Goal: Task Accomplishment & Management: Complete application form

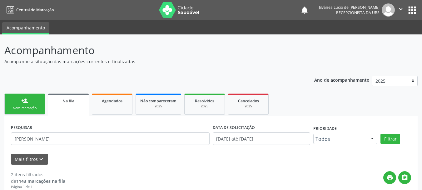
scroll to position [91, 0]
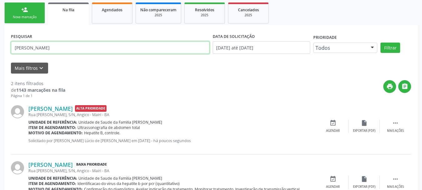
drag, startPoint x: 53, startPoint y: 49, endPoint x: 0, endPoint y: 50, distance: 52.8
click at [0, 50] on div "Acompanhamento Acompanhe a situação das marcações correntes e finalizadas Relat…" at bounding box center [211, 82] width 422 height 278
paste input "[PERSON_NAME][DATE]"
click at [381, 43] on button "Filtrar" at bounding box center [391, 48] width 20 height 11
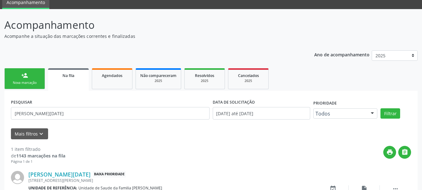
scroll to position [66, 0]
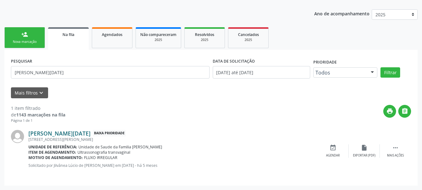
click at [77, 133] on link "[PERSON_NAME][DATE]" at bounding box center [59, 133] width 62 height 7
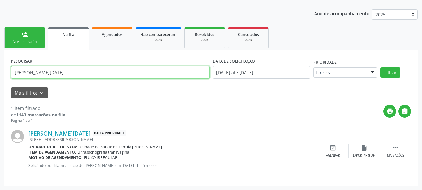
drag, startPoint x: 59, startPoint y: 77, endPoint x: 0, endPoint y: 81, distance: 59.6
click at [0, 81] on div "Acompanhamento Acompanhe a situação das marcações correntes e finalizadas Relat…" at bounding box center [211, 79] width 422 height 222
paste input "[PERSON_NAME] de Santa Clara"
click at [381, 67] on button "Filtrar" at bounding box center [391, 72] width 20 height 11
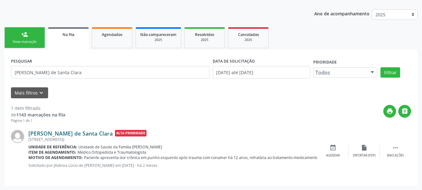
click at [64, 133] on link "[PERSON_NAME] de Santa Clara" at bounding box center [70, 133] width 84 height 7
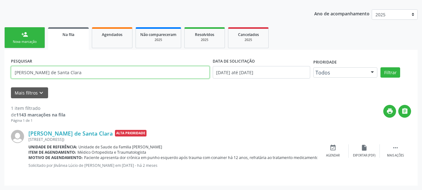
drag, startPoint x: 77, startPoint y: 73, endPoint x: 0, endPoint y: 77, distance: 77.0
click at [0, 77] on div "Acompanhamento Acompanhe a situação das marcações correntes e finalizadas Relat…" at bounding box center [211, 79] width 422 height 222
paste input "[PERSON_NAME]"
click at [381, 67] on button "Filtrar" at bounding box center [391, 72] width 20 height 11
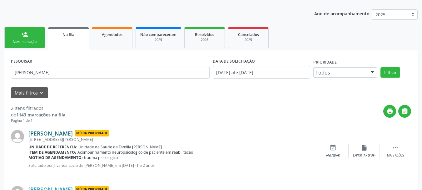
click at [73, 133] on link "[PERSON_NAME]" at bounding box center [50, 133] width 44 height 7
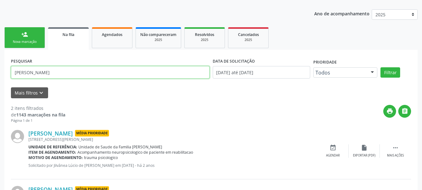
drag, startPoint x: 96, startPoint y: 73, endPoint x: 0, endPoint y: 76, distance: 96.0
click at [0, 76] on div "Acompanhamento Acompanhe a situação das marcações correntes e finalizadas Relat…" at bounding box center [211, 107] width 422 height 278
paste input "[PERSON_NAME]"
type input "[PERSON_NAME]"
click at [381, 67] on button "Filtrar" at bounding box center [391, 72] width 20 height 11
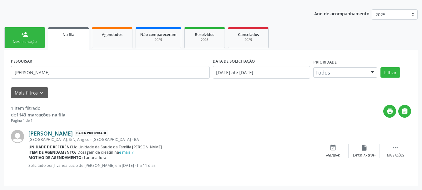
click at [63, 133] on link "[PERSON_NAME]" at bounding box center [50, 133] width 44 height 7
click at [19, 40] on div "Nova marcação" at bounding box center [24, 41] width 31 height 5
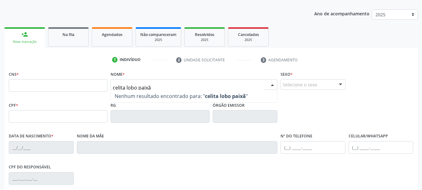
type input "celita lobo paixão"
drag, startPoint x: 160, startPoint y: 87, endPoint x: 107, endPoint y: 85, distance: 53.5
click at [107, 85] on div "CNS * Nome * [PERSON_NAME] paixão Nenhum resultado encontrado para: " celita lo…" at bounding box center [211, 84] width 408 height 31
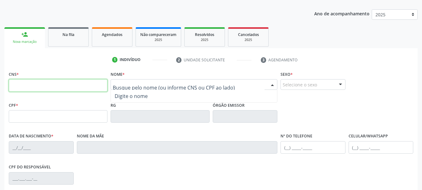
click at [72, 84] on input "text" at bounding box center [58, 85] width 99 height 13
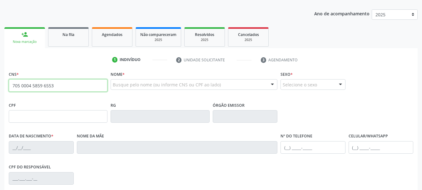
type input "705 0004 5859 6553"
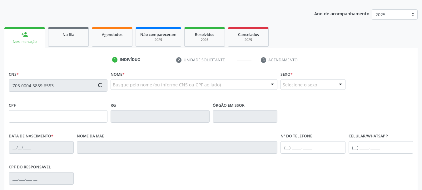
type input "[DATE]"
type input "[PERSON_NAME] da Paixão"
type input "[PHONE_NUMBER]"
type input "S/N"
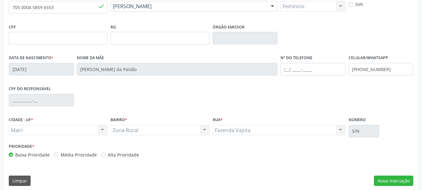
scroll to position [149, 0]
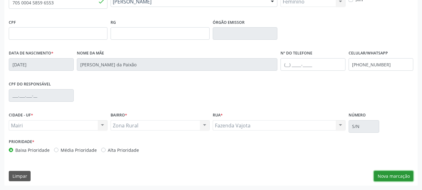
click at [397, 177] on button "Nova marcação" at bounding box center [393, 176] width 39 height 11
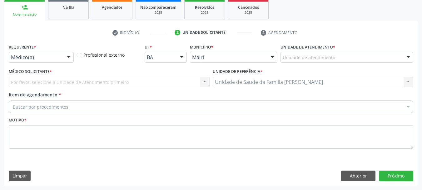
scroll to position [93, 0]
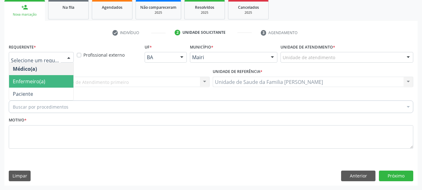
click at [45, 81] on span "Enfermeiro(a)" at bounding box center [41, 81] width 64 height 13
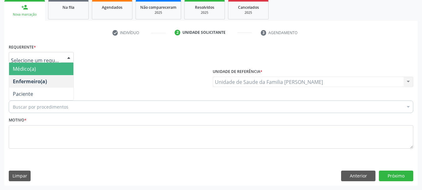
click at [36, 66] on span "Médico(a)" at bounding box center [41, 69] width 64 height 13
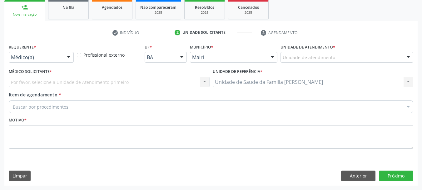
click at [52, 81] on div "Por favor, selecione a Unidade de Atendimento primeiro Nenhum resultado encontr…" at bounding box center [109, 82] width 201 height 11
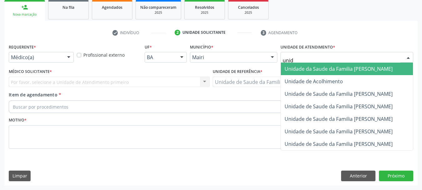
type input "unida"
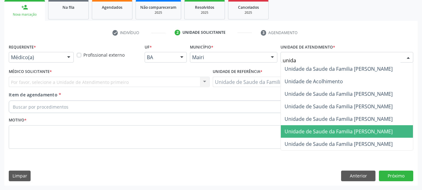
click at [354, 131] on span "Unidade de Saude da Familia [PERSON_NAME]" at bounding box center [339, 131] width 108 height 7
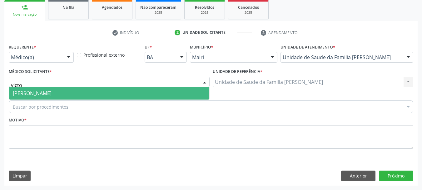
type input "victor"
click at [45, 95] on span "[PERSON_NAME]" at bounding box center [32, 93] width 39 height 7
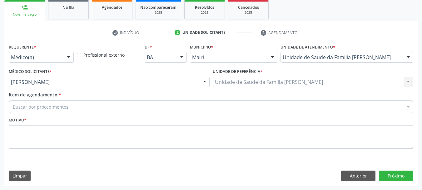
click at [52, 110] on div "Buscar por procedimentos" at bounding box center [211, 106] width 405 height 13
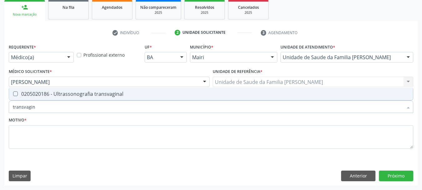
type input "transvagina"
click at [51, 95] on div "0205020186 - Ultrassonografia transvaginal" at bounding box center [211, 93] width 397 height 5
checkbox transvaginal "true"
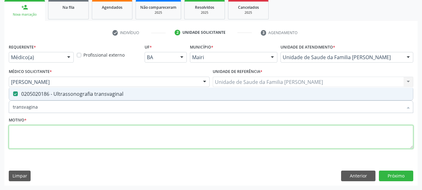
click at [61, 135] on textarea at bounding box center [211, 137] width 405 height 24
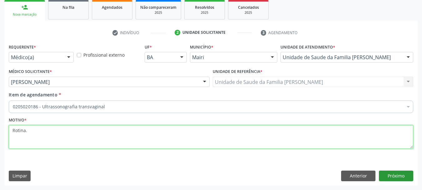
type textarea "Rotina."
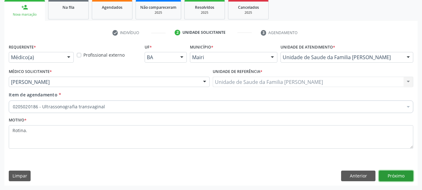
click at [384, 173] on button "Próximo" at bounding box center [396, 175] width 34 height 11
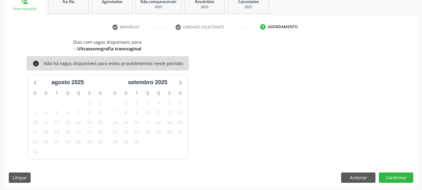
scroll to position [101, 0]
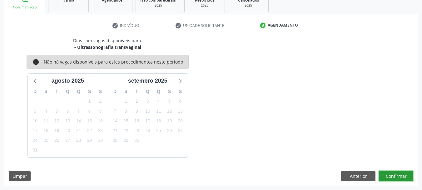
click at [393, 179] on button "Confirmar" at bounding box center [396, 176] width 34 height 11
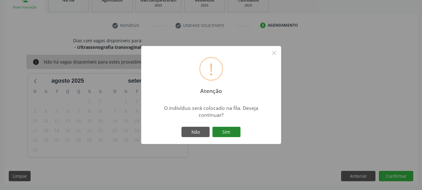
click at [223, 133] on button "Sim" at bounding box center [227, 132] width 28 height 11
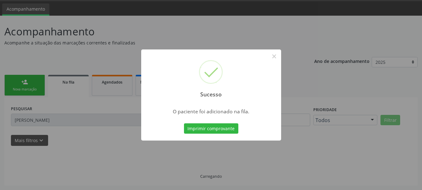
scroll to position [19, 0]
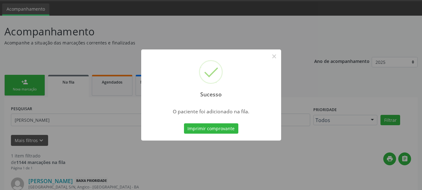
click at [223, 133] on button "Imprimir comprovante" at bounding box center [211, 128] width 54 height 11
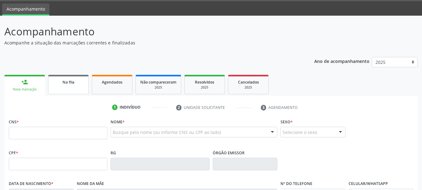
click at [70, 93] on link "Na fila" at bounding box center [68, 84] width 41 height 19
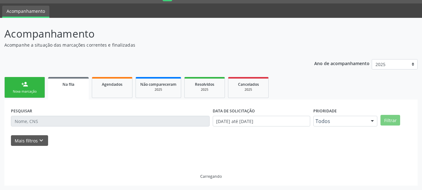
scroll to position [19, 0]
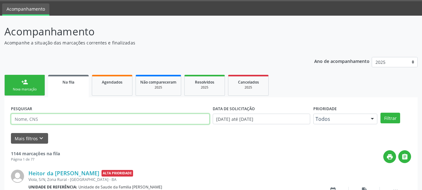
click at [65, 122] on input "text" at bounding box center [110, 118] width 199 height 11
paste input "[PERSON_NAME][DEMOGRAPHIC_DATA]"
type input "[PERSON_NAME][DEMOGRAPHIC_DATA]"
click at [381, 113] on button "Filtrar" at bounding box center [391, 118] width 20 height 11
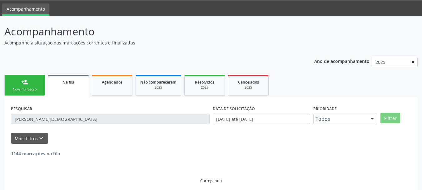
scroll to position [3, 0]
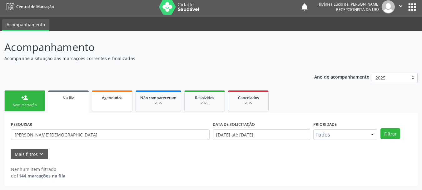
click at [111, 101] on link "Agendados" at bounding box center [112, 100] width 41 height 21
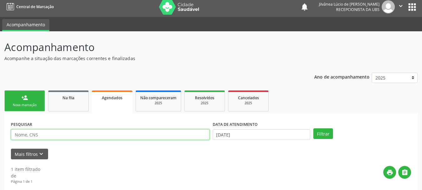
click at [91, 138] on input "text" at bounding box center [110, 134] width 199 height 11
type input "v"
paste input "[PERSON_NAME][DEMOGRAPHIC_DATA]"
type input "MARIA FRANCISCA DE JESUS SANTOS"
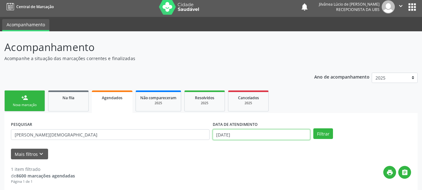
click at [232, 137] on input "18/08/2025" at bounding box center [262, 134] width 98 height 11
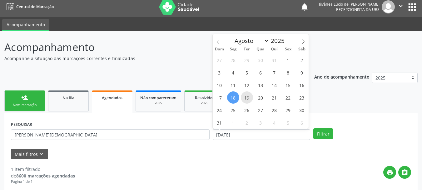
click at [249, 99] on span "19" at bounding box center [247, 97] width 12 height 12
type input "19/08/2025"
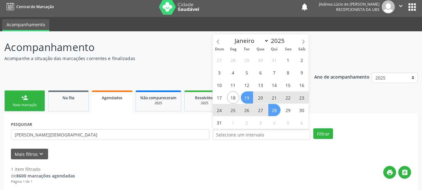
click at [334, 108] on ul "person_add Nova marcação Na fila Agendados Não compareceram 2025 Resolvidos 202…" at bounding box center [211, 101] width 414 height 24
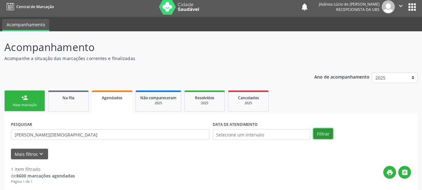
click at [330, 134] on button "Filtrar" at bounding box center [324, 133] width 20 height 11
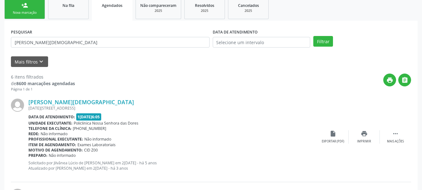
scroll to position [97, 0]
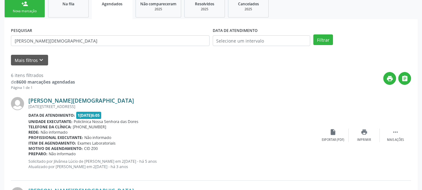
click at [50, 100] on link "Maria Francisca de Jesus Santos" at bounding box center [81, 100] width 106 height 7
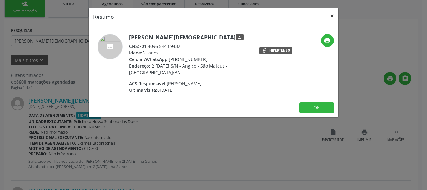
click at [331, 16] on button "×" at bounding box center [332, 15] width 13 height 15
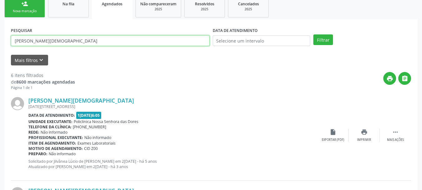
drag, startPoint x: 93, startPoint y: 38, endPoint x: 1, endPoint y: 44, distance: 92.7
paste input "LUCIVALDO MOREIRA DO"
click at [314, 34] on button "Filtrar" at bounding box center [324, 39] width 20 height 11
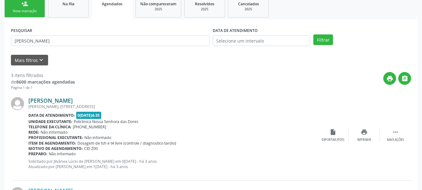
click at [49, 100] on link "Lucivaldo Moreira dos Santos" at bounding box center [50, 100] width 44 height 7
drag, startPoint x: 96, startPoint y: 43, endPoint x: 8, endPoint y: 41, distance: 87.5
click at [8, 41] on div "PESQUISAR LUCIVALDO MOREIRA DOS SANTOS DATA DE ATENDIMENTO Filtrar UNIDADE EXEC…" at bounding box center [211, 193] width 414 height 348
paste input "INDALVA OLIVEIRA"
click at [314, 34] on button "Filtrar" at bounding box center [324, 39] width 20 height 11
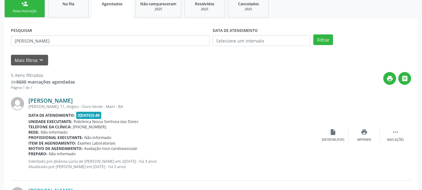
click at [56, 99] on link "Lindalva Oliveira Santos" at bounding box center [50, 100] width 44 height 7
drag, startPoint x: 91, startPoint y: 44, endPoint x: 0, endPoint y: 43, distance: 91.0
paste input "EVY SILVA FERREIRA"
type input "LEVY SILVA FERREIRA"
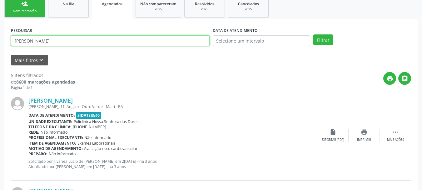
click at [314, 34] on button "Filtrar" at bounding box center [324, 39] width 20 height 11
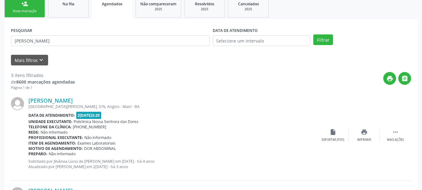
scroll to position [128, 0]
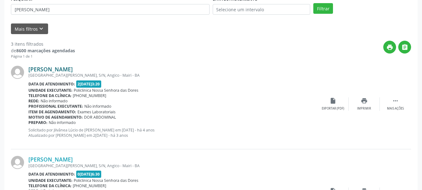
click at [58, 70] on link "Levy Silva Ferreira" at bounding box center [50, 69] width 44 height 7
click at [68, 68] on link "Levy Silva Ferreira" at bounding box center [50, 69] width 44 height 7
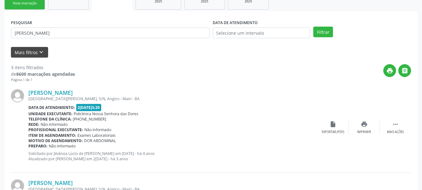
scroll to position [66, 0]
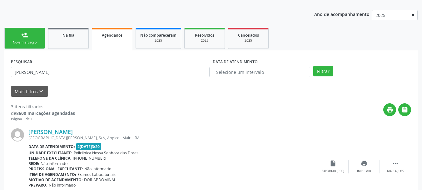
click at [40, 34] on link "person_add Nova marcação" at bounding box center [24, 38] width 41 height 21
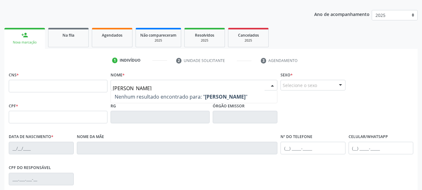
type input "jucelia santos trindade"
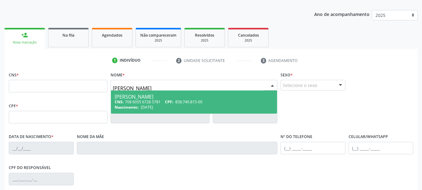
click at [190, 100] on span "858.749.815-00" at bounding box center [188, 101] width 27 height 5
type input "708 6055 6728 5781"
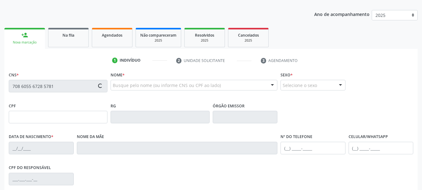
type input "858.749.815-00"
type input "17/04/1972"
type input "Natalia Santos Trindade"
type input "(74) 99972-3361"
type input "48"
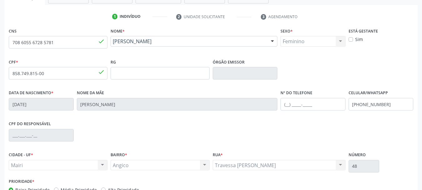
scroll to position [149, 0]
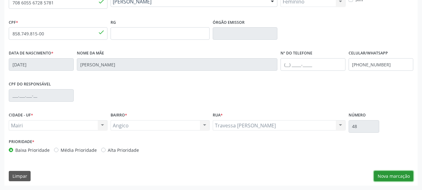
click at [404, 175] on button "Nova marcação" at bounding box center [393, 176] width 39 height 11
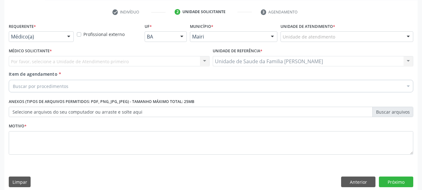
scroll to position [120, 0]
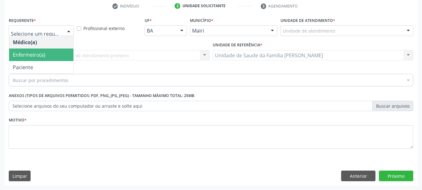
click at [44, 56] on span "Enfermeiro(a)" at bounding box center [29, 54] width 33 height 7
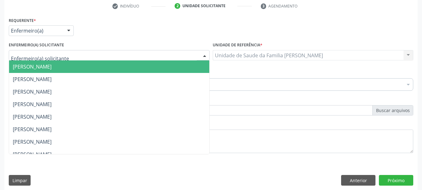
click at [81, 63] on span "Jaqueline Soares Lima" at bounding box center [109, 66] width 200 height 13
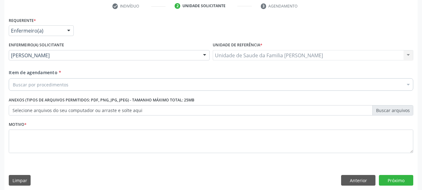
click at [102, 86] on div "Buscar por procedimentos" at bounding box center [211, 84] width 405 height 13
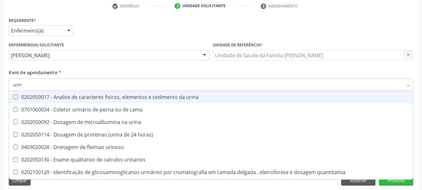
type input "urina"
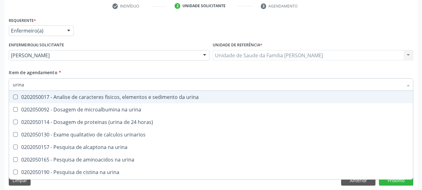
click at [123, 98] on div "0202050017 - Analise de caracteres fisicos, elementos e sedimento da urina" at bounding box center [211, 96] width 397 height 5
checkbox urina "true"
drag, startPoint x: 32, startPoint y: 86, endPoint x: 0, endPoint y: 87, distance: 32.2
click at [0, 87] on div "Acompanhamento Acompanhe a situação das marcações correntes e finalizadas Relat…" at bounding box center [211, 54] width 422 height 280
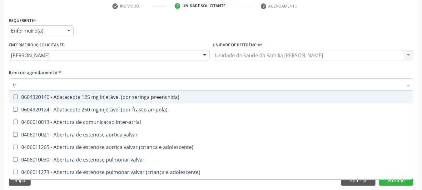
type input "tri"
checkbox preenchida\) "false"
checkbox urina "false"
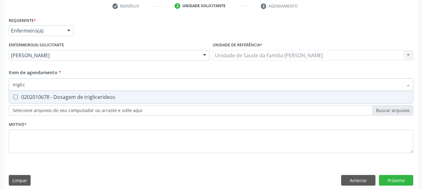
type input "triglice"
click at [29, 96] on div "0202010678 - Dosagem de triglicerideos" at bounding box center [211, 96] width 397 height 5
checkbox triglicerideos "true"
drag, startPoint x: 30, startPoint y: 85, endPoint x: 0, endPoint y: 88, distance: 29.8
click at [0, 88] on div "Acompanhamento Acompanhe a situação das marcações correntes e finalizadas Relat…" at bounding box center [211, 54] width 422 height 280
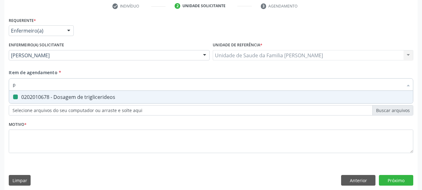
type input "po"
checkbox triglicerideos "false"
type input "potassio"
click at [28, 94] on div "0202010600 - Dosagem de potassio" at bounding box center [211, 96] width 397 height 5
checkbox potassio "true"
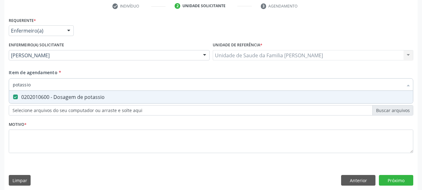
drag, startPoint x: 32, startPoint y: 87, endPoint x: 0, endPoint y: 88, distance: 31.6
click at [0, 88] on div "Acompanhamento Acompanhe a situação das marcações correntes e finalizadas Relat…" at bounding box center [211, 54] width 422 height 280
type input "c"
checkbox potassio "false"
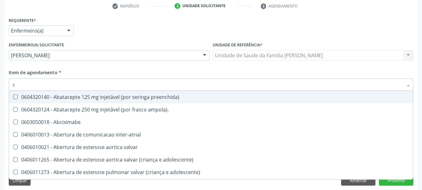
type input "cr"
checkbox urina "false"
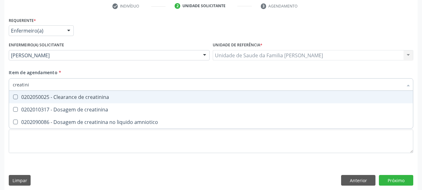
type input "creatinin"
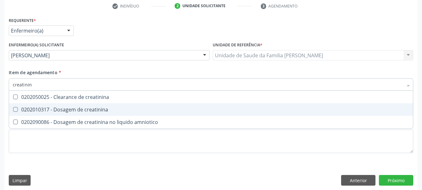
click at [49, 108] on div "0202010317 - Dosagem de creatinina" at bounding box center [211, 109] width 397 height 5
checkbox creatinina "true"
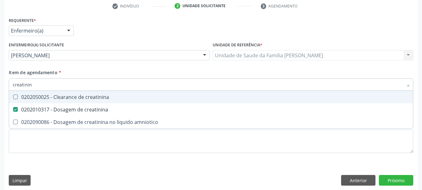
drag, startPoint x: 42, startPoint y: 84, endPoint x: 0, endPoint y: 85, distance: 41.6
click at [0, 85] on div "Acompanhamento Acompanhe a situação das marcações correntes e finalizadas Relat…" at bounding box center [211, 54] width 422 height 280
type input "he"
checkbox creatinina "false"
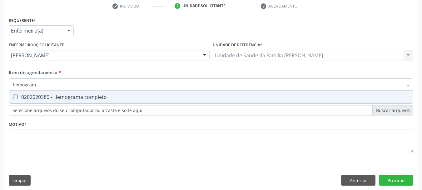
type input "hemograma"
click at [22, 96] on div "0202020380 - Hemograma completo" at bounding box center [211, 96] width 397 height 5
checkbox completo "true"
drag, startPoint x: 42, startPoint y: 84, endPoint x: 0, endPoint y: 84, distance: 41.9
click at [0, 84] on div "Acompanhamento Acompanhe a situação das marcações correntes e finalizadas Relat…" at bounding box center [211, 54] width 422 height 280
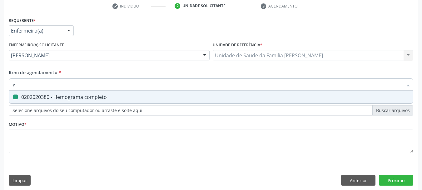
type input "gl"
checkbox completo "false"
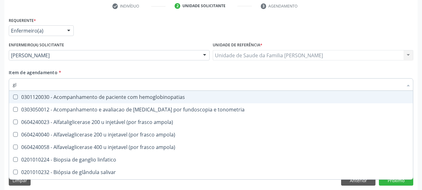
type input "gli"
checkbox globular "true"
type input "glic"
checkbox \(confirmatorio\) "true"
checkbox globular "false"
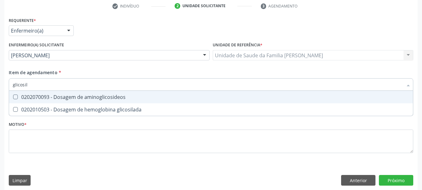
type input "glicosila"
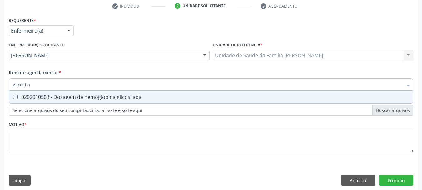
click at [35, 98] on div "0202010503 - Dosagem de hemoglobina glicosilada" at bounding box center [211, 96] width 397 height 5
checkbox glicosilada "true"
drag, startPoint x: 33, startPoint y: 84, endPoint x: 0, endPoint y: 88, distance: 33.7
click at [0, 88] on div "Acompanhamento Acompanhe a situação das marcações correntes e finalizadas Relat…" at bounding box center [211, 54] width 422 height 280
type input "gl"
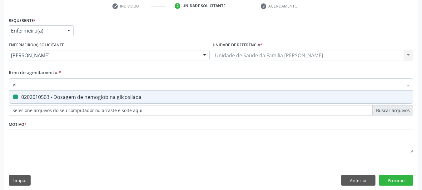
checkbox glicosilada "false"
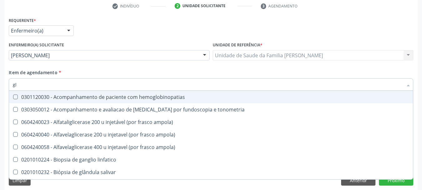
type input "gli"
checkbox \(confirmatorio\) "true"
checkbox globular "true"
type input "glic"
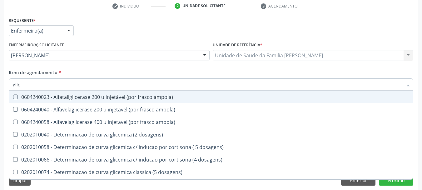
checkbox glicosilada "true"
checkbox capilar "false"
type input "glico"
checkbox dosagens\) "true"
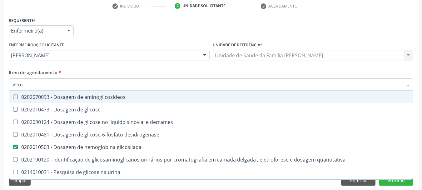
type input "glicos"
checkbox glicosilada "true"
checkbox quantitativa "false"
type input "glicose"
checkbox glicosilada "false"
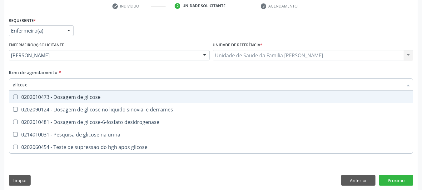
click at [28, 97] on div "0202010473 - Dosagem de glicose" at bounding box center [211, 96] width 397 height 5
checkbox glicose "true"
drag, startPoint x: 27, startPoint y: 86, endPoint x: 0, endPoint y: 92, distance: 27.4
click at [0, 92] on div "Acompanhamento Acompanhe a situação das marcações correntes e finalizadas Relat…" at bounding box center [211, 54] width 422 height 280
type input "co"
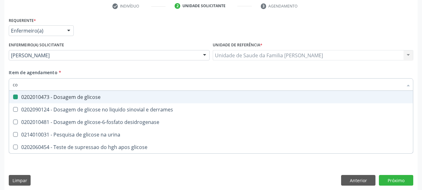
checkbox glicose "false"
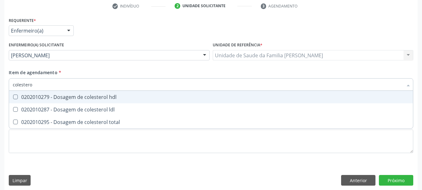
type input "colesterol"
click at [23, 99] on div "0202010279 - Dosagem de colesterol hdl" at bounding box center [211, 96] width 397 height 5
checkbox hdl "true"
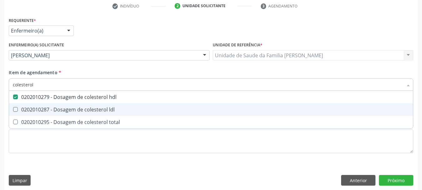
click at [35, 111] on div "0202010287 - Dosagem de colesterol ldl" at bounding box center [211, 109] width 397 height 5
checkbox ldl "true"
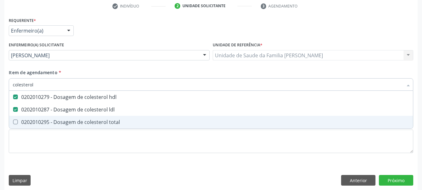
click at [42, 119] on div "0202010295 - Dosagem de colesterol total" at bounding box center [211, 121] width 397 height 5
checkbox total "true"
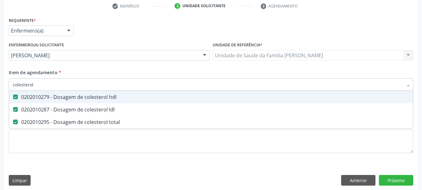
drag, startPoint x: 45, startPoint y: 86, endPoint x: 0, endPoint y: 93, distance: 45.1
click at [0, 93] on div "Acompanhamento Acompanhe a situação das marcações correntes e finalizadas Relat…" at bounding box center [211, 54] width 422 height 280
checkbox hdl "false"
checkbox ldl "false"
checkbox total "false"
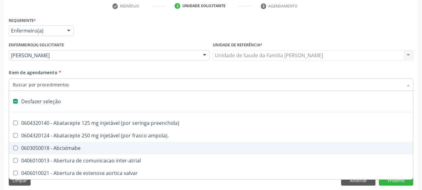
click at [0, 130] on div "Acompanhamento Acompanhe a situação das marcações correntes e finalizadas Relat…" at bounding box center [211, 54] width 422 height 280
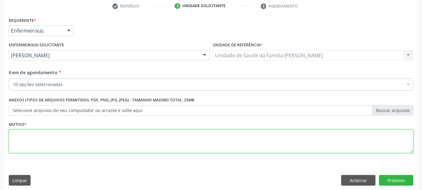
click at [85, 142] on textarea at bounding box center [211, 141] width 405 height 24
type textarea "Avaliação do risco cardiovascular já HAS - Risco p/ DM já Pré-diabética"
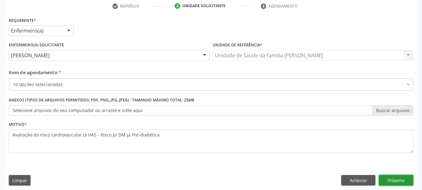
click at [390, 178] on button "Próximo" at bounding box center [396, 180] width 34 height 11
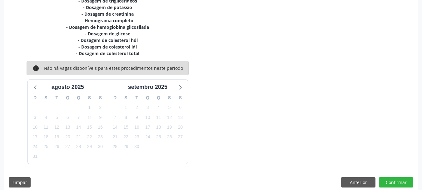
scroll to position [160, 0]
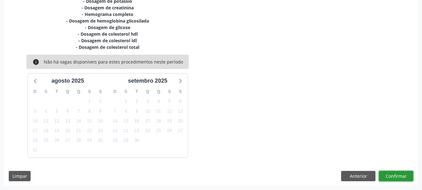
click at [400, 176] on button "Confirmar" at bounding box center [396, 176] width 34 height 11
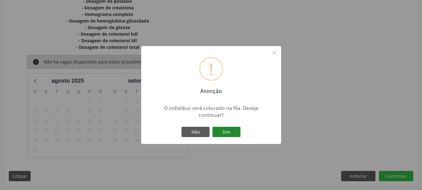
click at [218, 134] on button "Sim" at bounding box center [227, 132] width 28 height 11
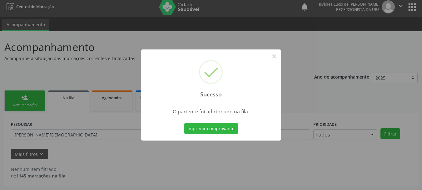
scroll to position [3, 0]
click at [272, 57] on button "×" at bounding box center [274, 56] width 11 height 11
